Goal: Navigation & Orientation: Find specific page/section

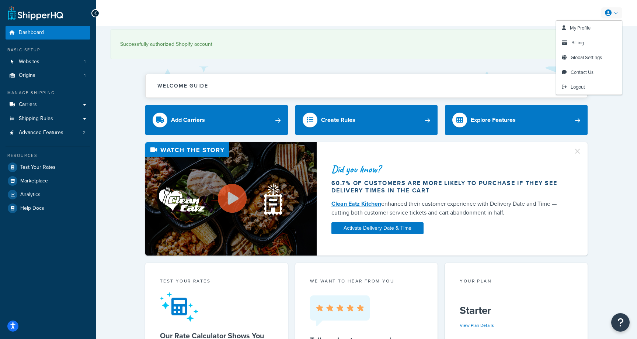
click at [615, 9] on link at bounding box center [612, 12] width 21 height 11
click at [596, 31] on link "My Profile" at bounding box center [590, 28] width 66 height 15
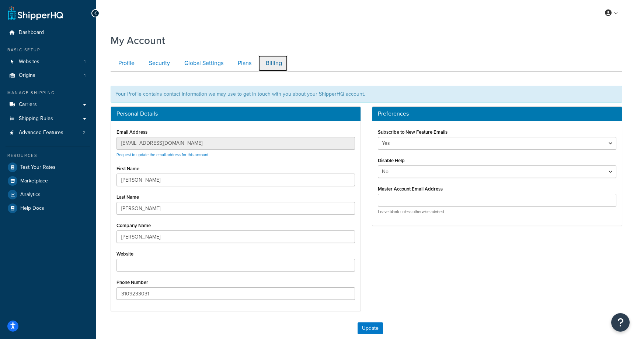
click at [273, 65] on link "Billing" at bounding box center [273, 63] width 30 height 17
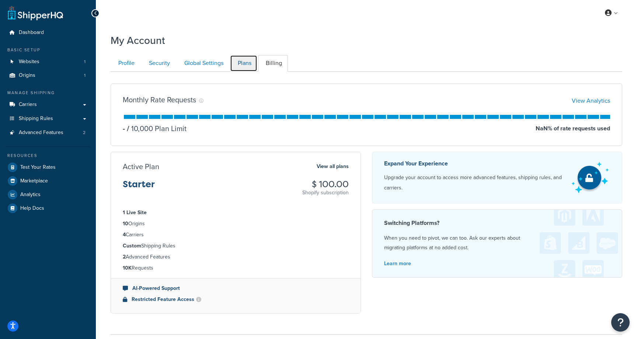
click at [241, 69] on link "Plans" at bounding box center [243, 63] width 27 height 17
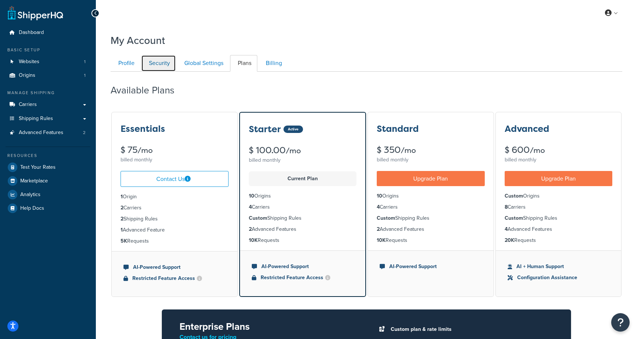
click at [161, 64] on link "Security" at bounding box center [158, 63] width 35 height 17
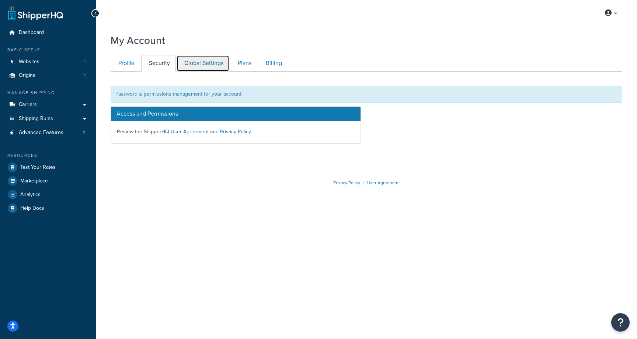
click at [197, 63] on link "Global Settings" at bounding box center [203, 63] width 53 height 17
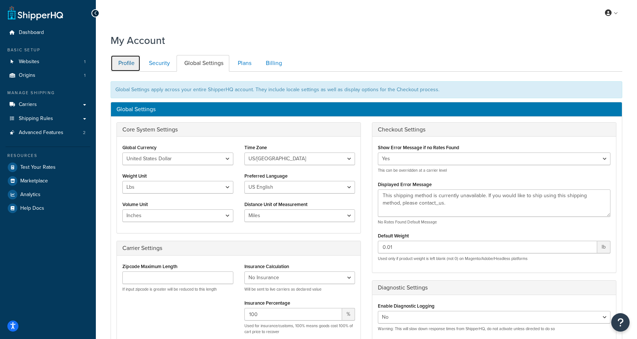
click at [134, 65] on link "Profile" at bounding box center [126, 63] width 30 height 17
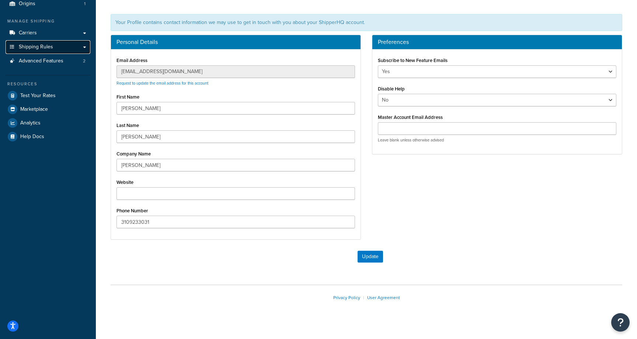
click at [84, 48] on link "Shipping Rules" at bounding box center [48, 47] width 85 height 14
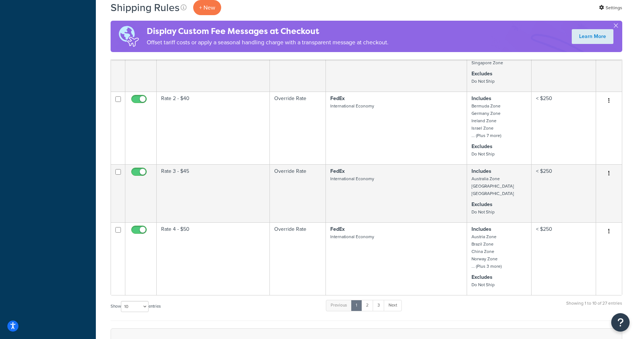
scroll to position [528, 0]
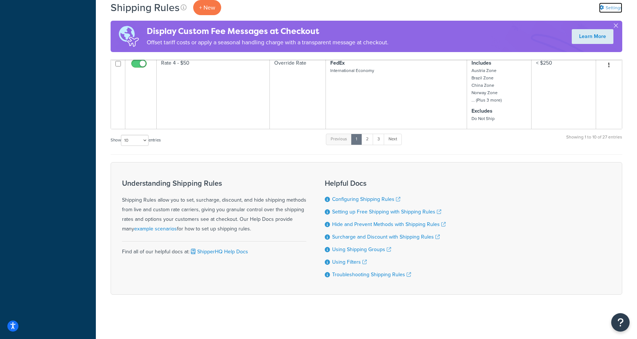
click at [610, 7] on link "Settings" at bounding box center [610, 8] width 23 height 10
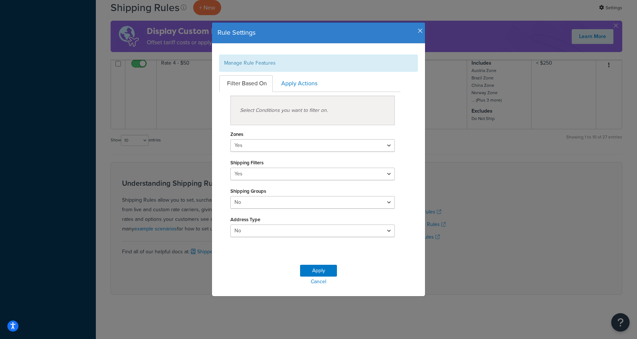
click at [423, 31] on div "Rule Settings" at bounding box center [318, 32] width 213 height 21
click at [421, 31] on icon "button" at bounding box center [420, 31] width 5 height 7
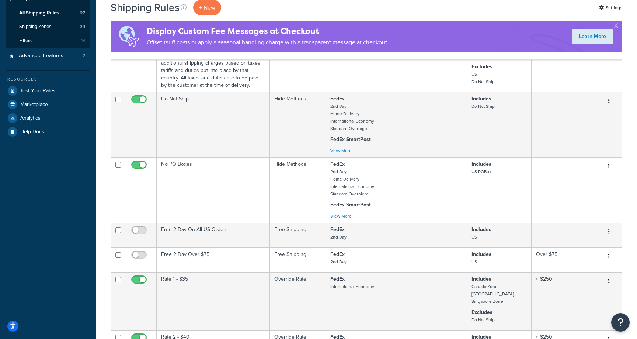
scroll to position [4, 0]
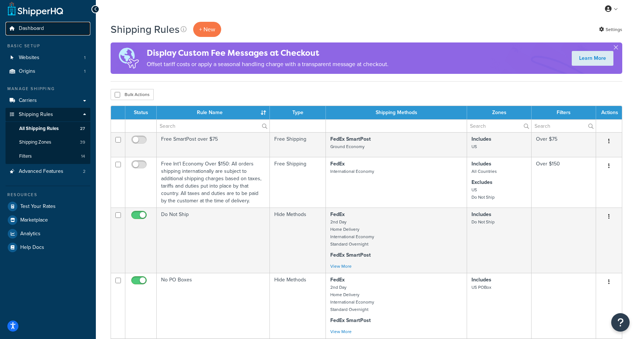
click at [67, 31] on link "Dashboard" at bounding box center [48, 29] width 85 height 14
